Goal: Task Accomplishment & Management: Manage account settings

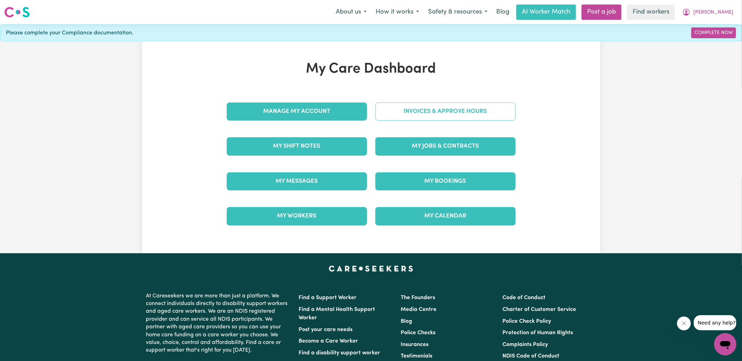
click at [410, 115] on link "Invoices & Approve Hours" at bounding box center [445, 111] width 140 height 18
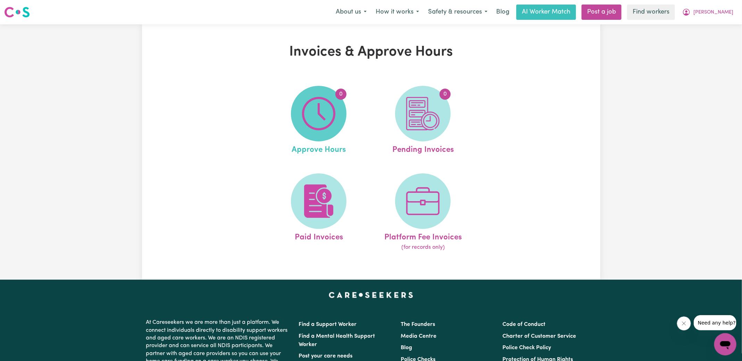
click at [310, 124] on img at bounding box center [318, 113] width 33 height 33
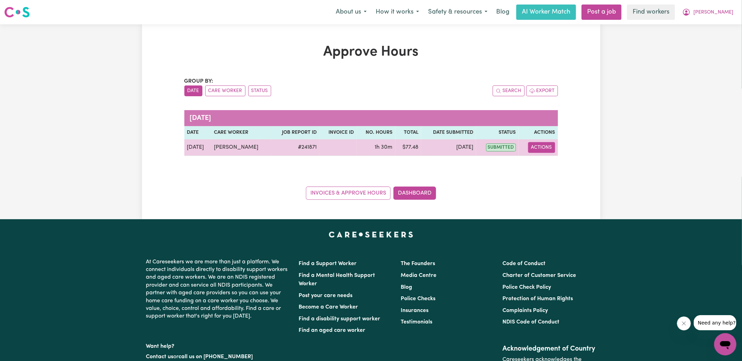
click at [547, 148] on button "Actions" at bounding box center [541, 147] width 27 height 11
click at [560, 158] on link "View Job Report" at bounding box center [557, 163] width 59 height 14
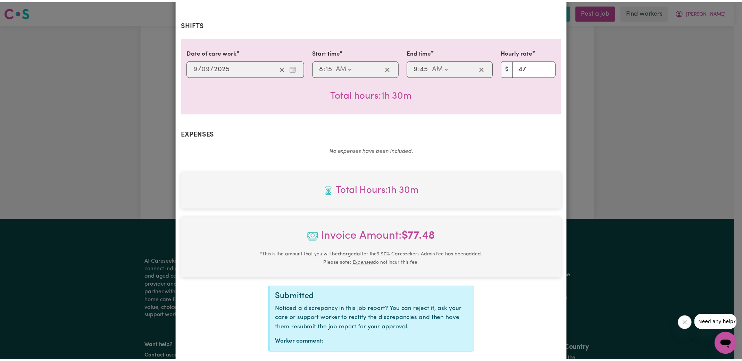
scroll to position [173, 0]
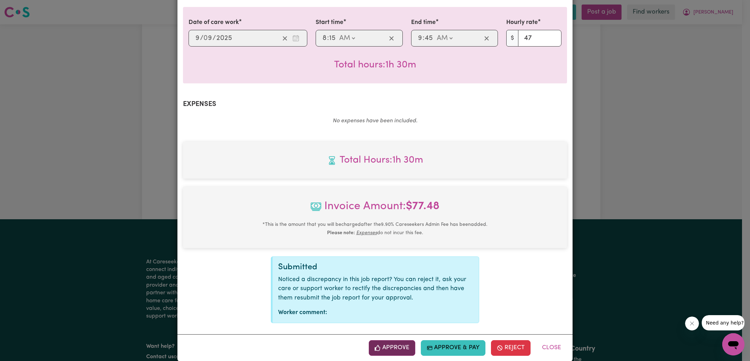
click at [385, 340] on button "Approve" at bounding box center [392, 347] width 47 height 15
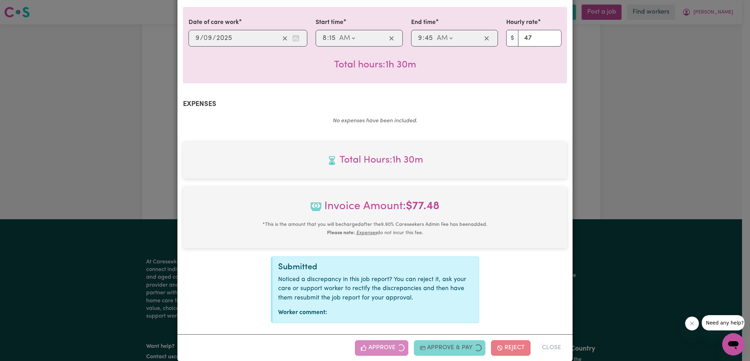
click at [637, 182] on div "Job Report # 241871 - [PERSON_NAME] Summary Job report # 241871 Client name: [P…" at bounding box center [375, 180] width 750 height 361
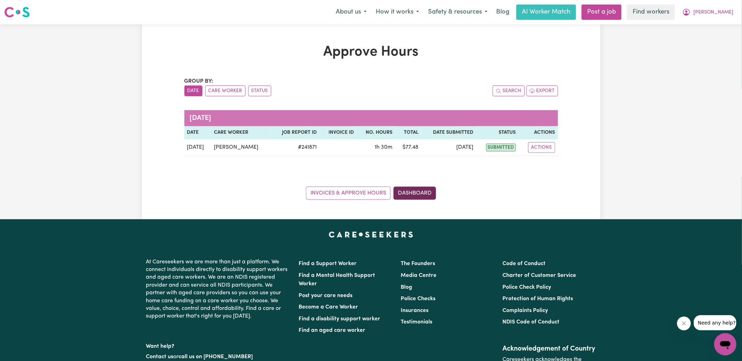
click at [421, 193] on link "Dashboard" at bounding box center [414, 192] width 43 height 13
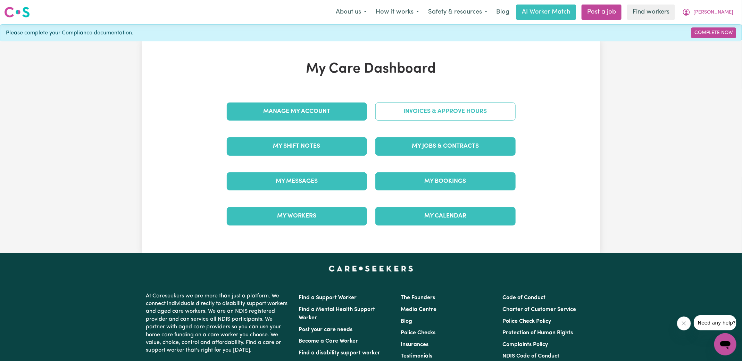
click at [450, 107] on link "Invoices & Approve Hours" at bounding box center [445, 111] width 140 height 18
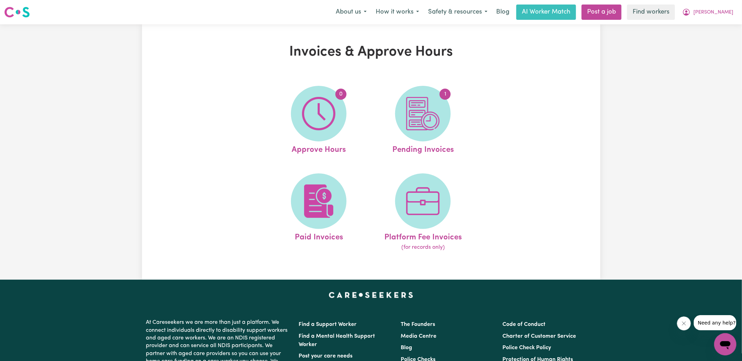
click at [450, 107] on link "1 Pending Invoices" at bounding box center [423, 121] width 100 height 70
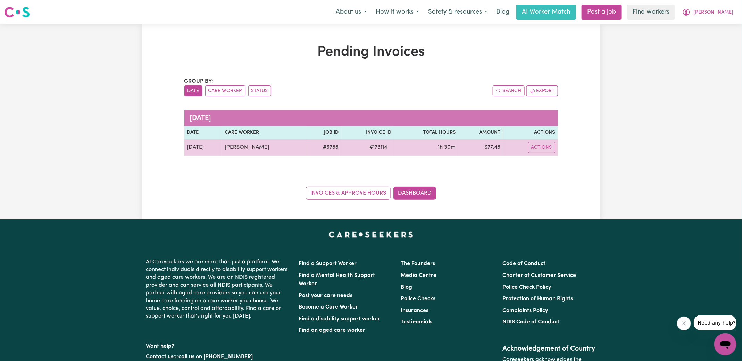
click at [377, 143] on span "# 173114" at bounding box center [379, 147] width 26 height 8
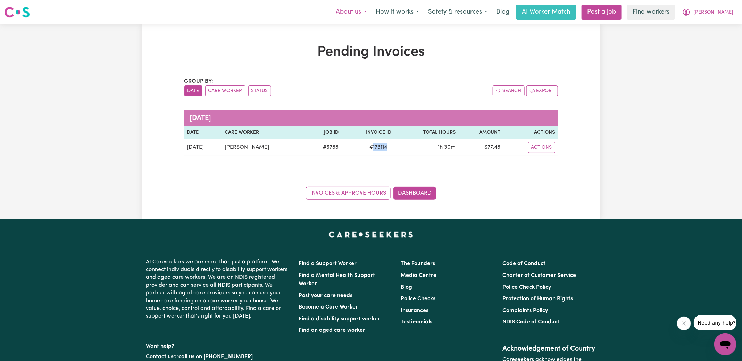
copy span "173114"
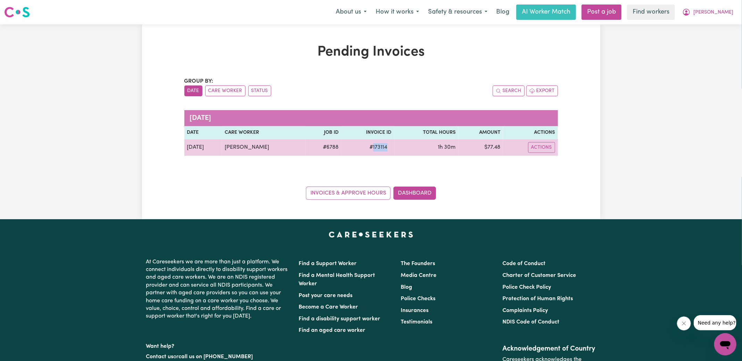
click at [496, 148] on td "$ 77.48" at bounding box center [480, 147] width 45 height 17
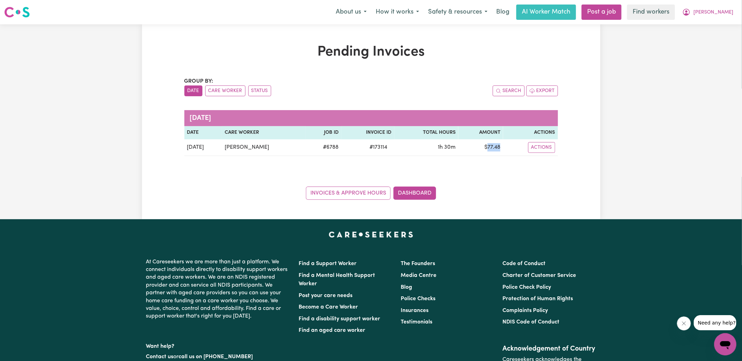
copy td "77.48"
click at [690, 14] on icon "My Account" at bounding box center [686, 12] width 7 height 7
click at [706, 40] on link "Logout" at bounding box center [710, 39] width 55 height 13
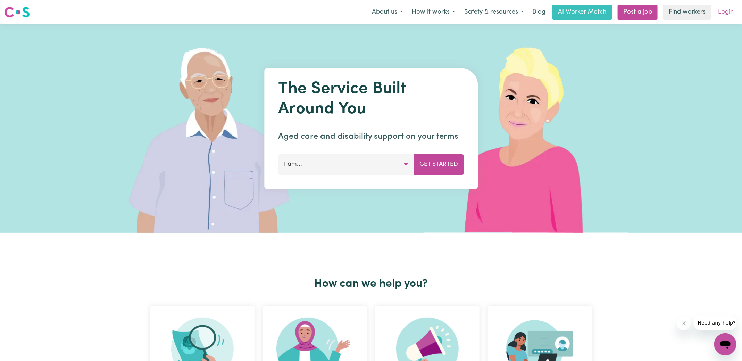
click at [725, 13] on link "Login" at bounding box center [726, 12] width 24 height 15
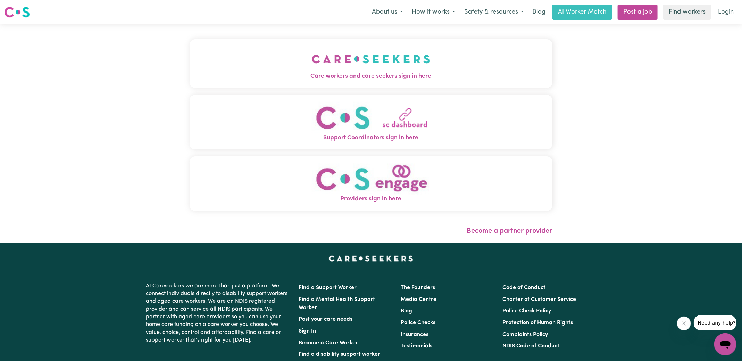
drag, startPoint x: 412, startPoint y: 70, endPoint x: 378, endPoint y: 70, distance: 33.7
click at [412, 70] on img "Care workers and care seekers sign in here" at bounding box center [371, 59] width 118 height 26
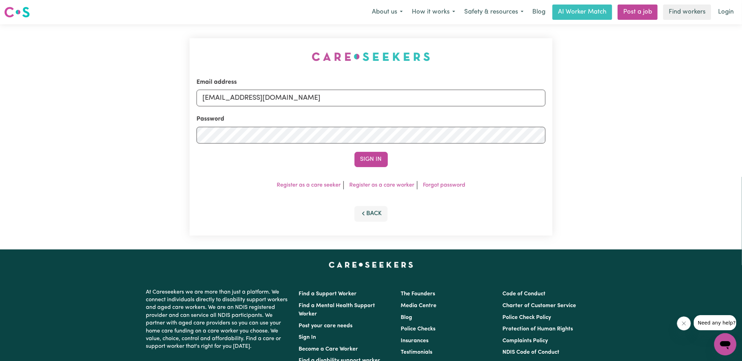
drag, startPoint x: 211, startPoint y: 61, endPoint x: 216, endPoint y: 61, distance: 4.9
click at [211, 61] on div "Email address [EMAIL_ADDRESS][DOMAIN_NAME] Password Sign In Register as a care …" at bounding box center [370, 136] width 371 height 225
drag, startPoint x: 237, startPoint y: 96, endPoint x: 586, endPoint y: 105, distance: 349.1
click at [586, 105] on div "Email address [EMAIL_ADDRESS][DOMAIN_NAME] Password Sign In Register as a care …" at bounding box center [371, 136] width 742 height 225
type input "[EMAIL_ADDRESS][DOMAIN_NAME]"
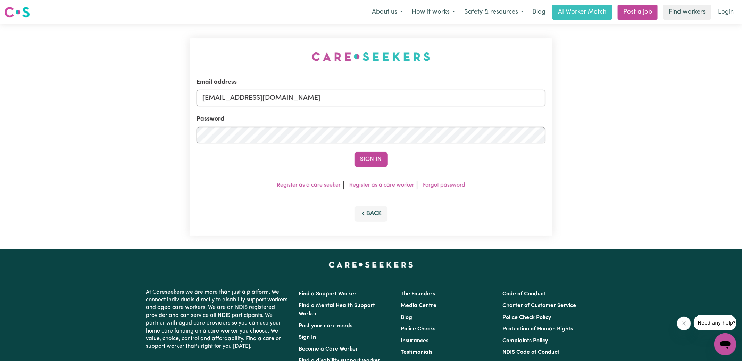
click at [355, 152] on button "Sign In" at bounding box center [371, 159] width 33 height 15
